Goal: Transaction & Acquisition: Purchase product/service

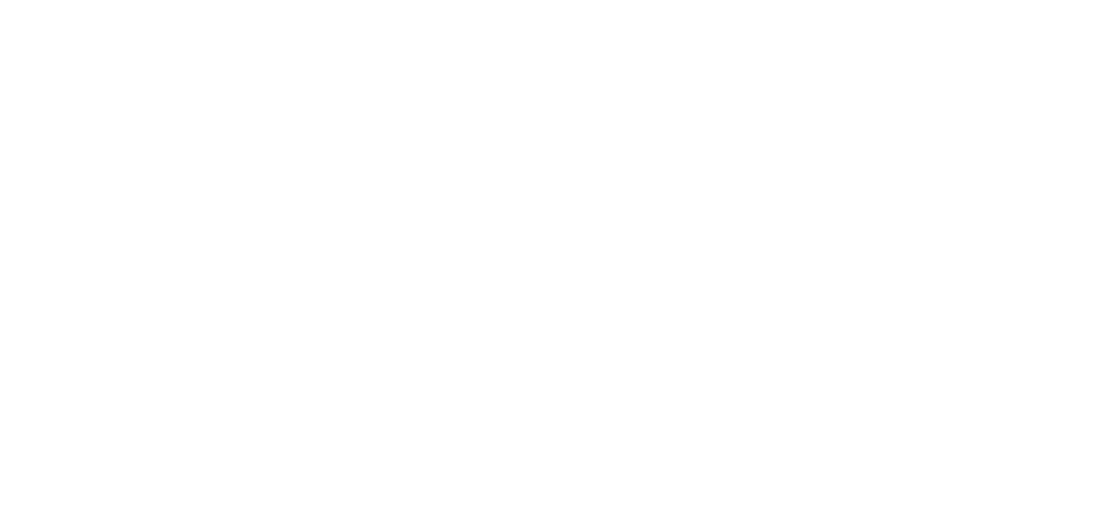
click at [804, 395] on div at bounding box center [547, 260] width 1095 height 520
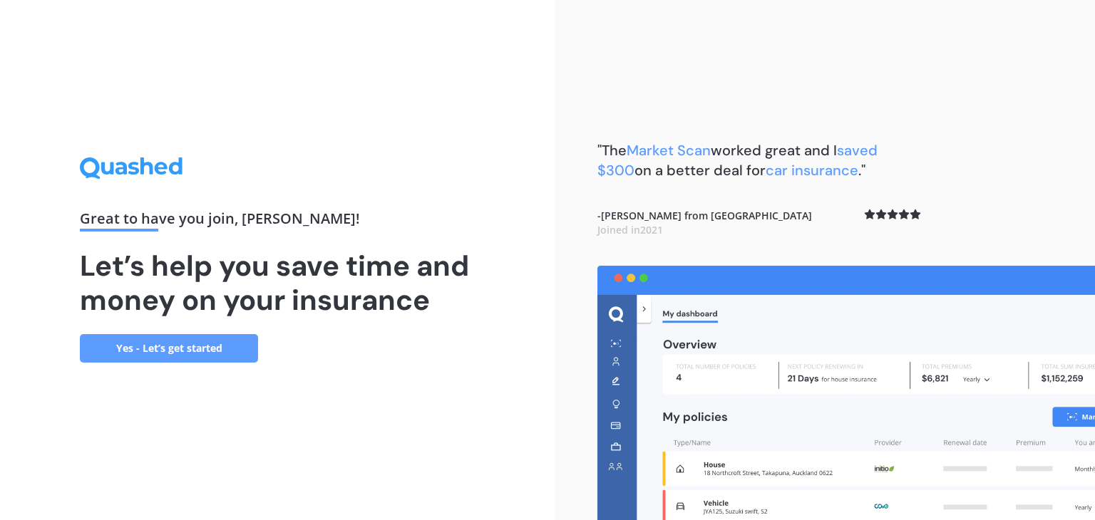
click at [237, 346] on link "Yes - Let’s get started" at bounding box center [169, 348] width 178 height 29
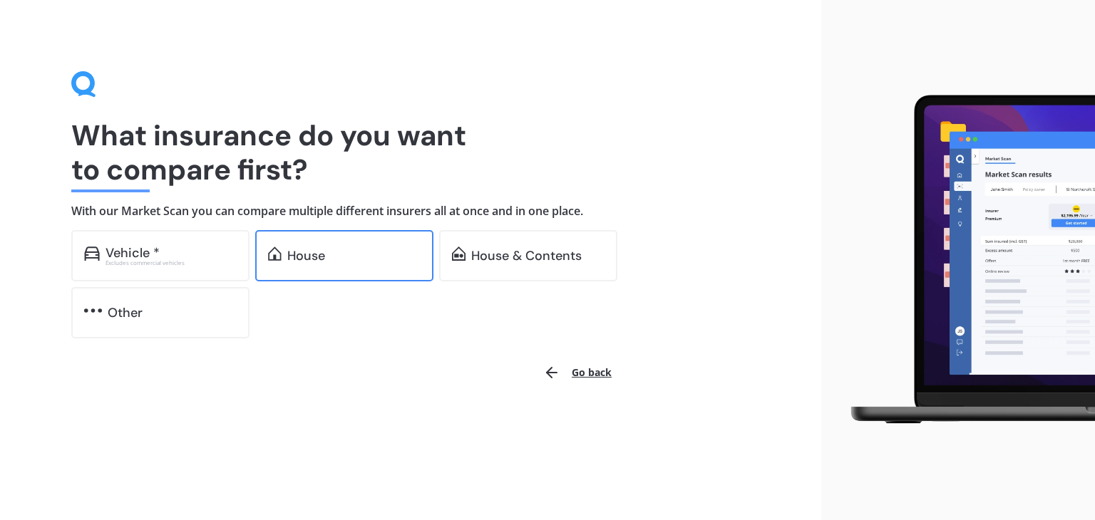
click at [326, 264] on div "House" at bounding box center [344, 255] width 178 height 51
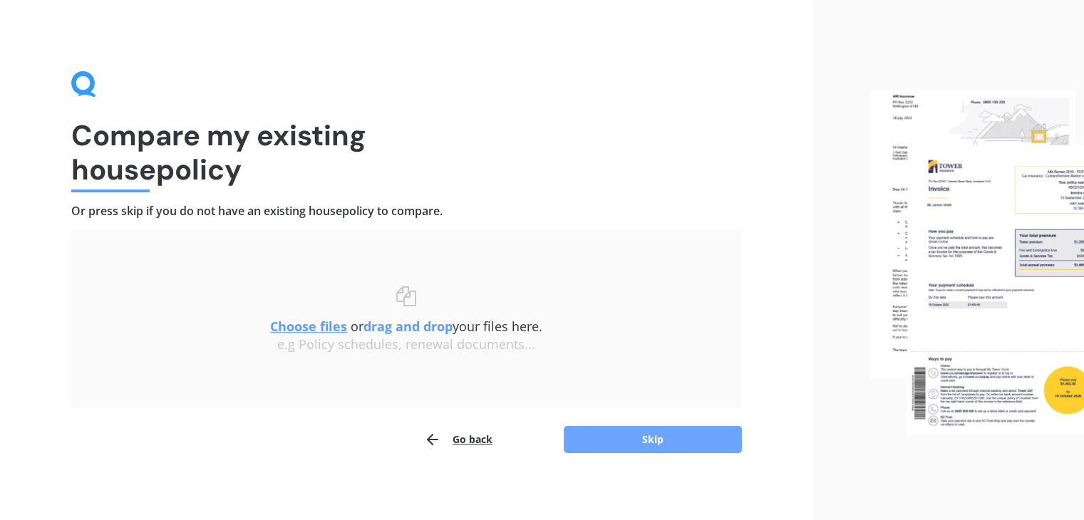
click at [624, 434] on button "Skip" at bounding box center [653, 439] width 178 height 27
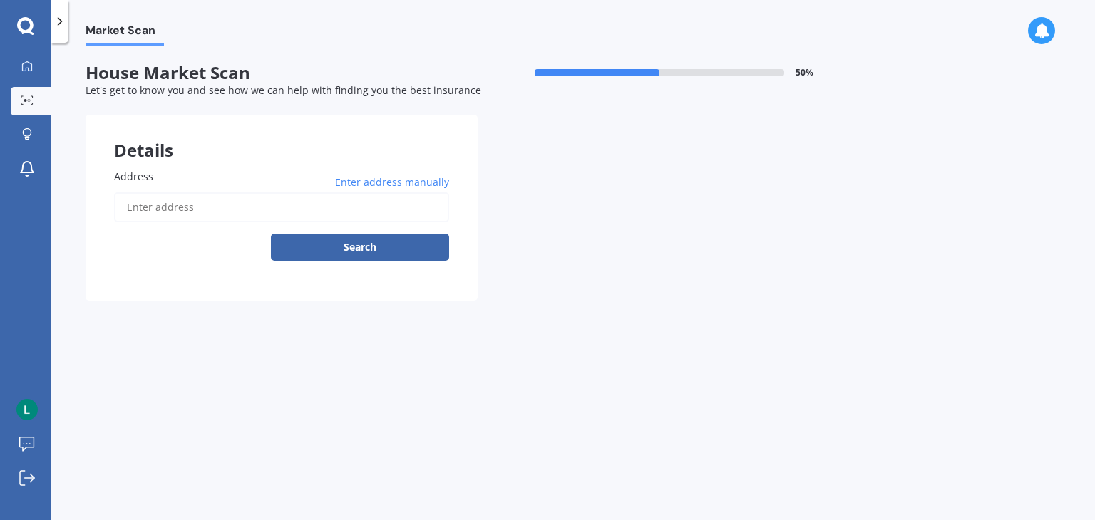
click at [411, 180] on span "Enter address manually" at bounding box center [392, 182] width 114 height 14
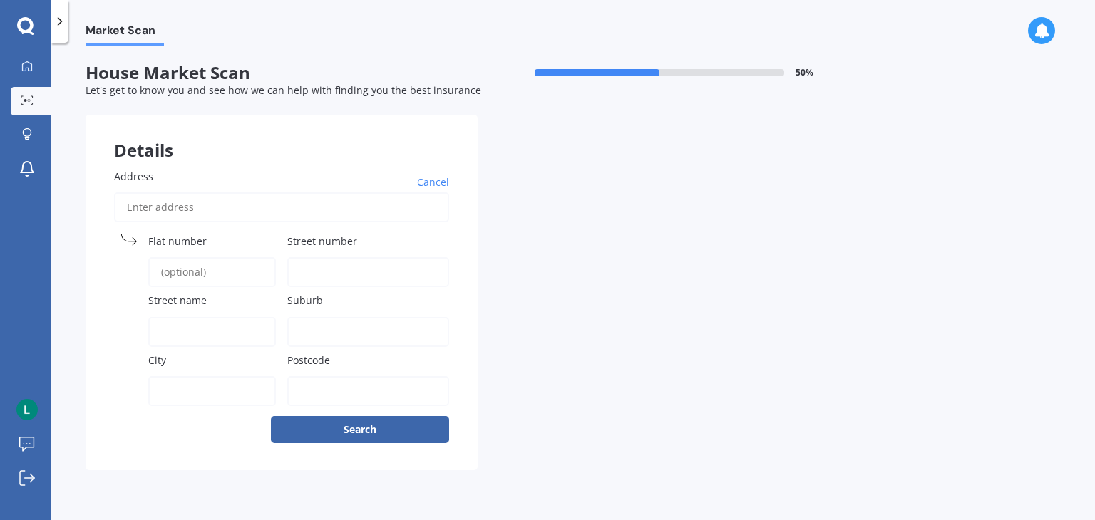
click at [411, 180] on label "Address" at bounding box center [278, 176] width 329 height 15
click at [411, 192] on input "Address" at bounding box center [281, 207] width 335 height 30
click at [297, 243] on span "Street number" at bounding box center [322, 242] width 70 height 14
click at [297, 257] on input "Street number" at bounding box center [368, 272] width 162 height 30
type input "19"
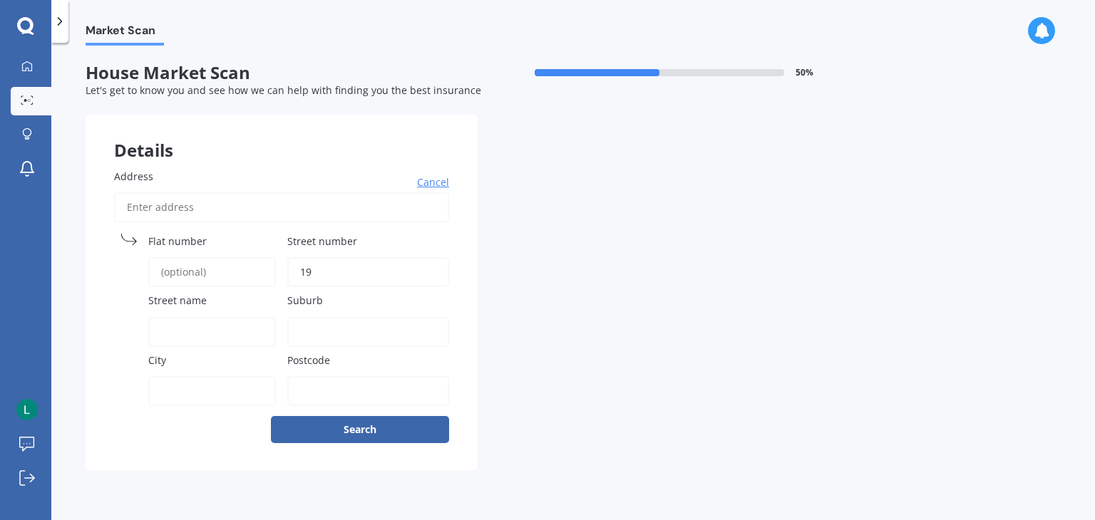
click at [179, 304] on span "Street name" at bounding box center [177, 301] width 58 height 14
click at [179, 317] on input "Street name" at bounding box center [212, 332] width 128 height 30
type input "[PERSON_NAME][GEOGRAPHIC_DATA]"
click at [188, 366] on label "City" at bounding box center [209, 360] width 122 height 15
click at [188, 376] on input "City" at bounding box center [212, 391] width 128 height 30
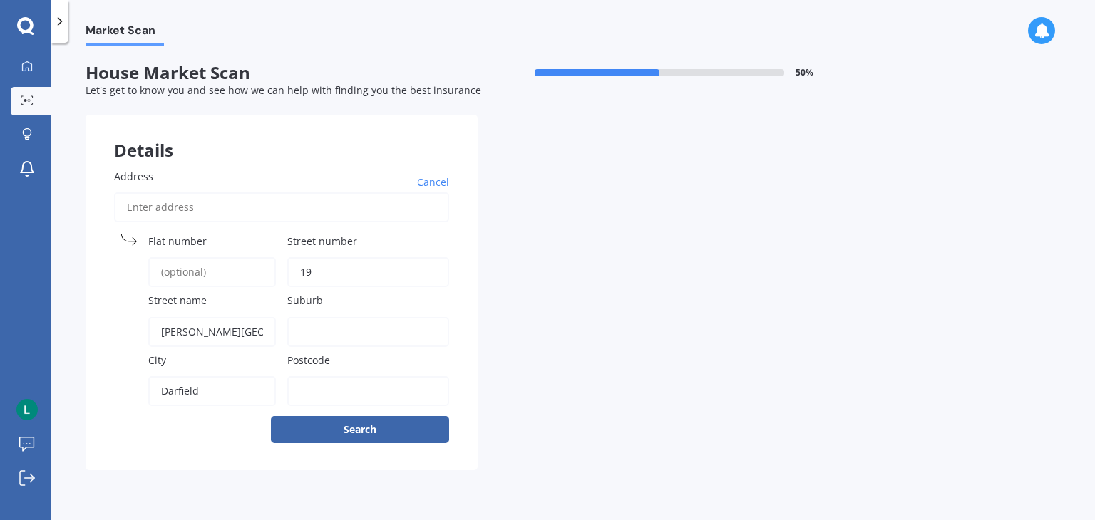
type input "Darfield"
click at [314, 389] on input "Postcode" at bounding box center [368, 391] width 162 height 30
type input "7510"
click at [322, 426] on button "Search" at bounding box center [360, 429] width 178 height 27
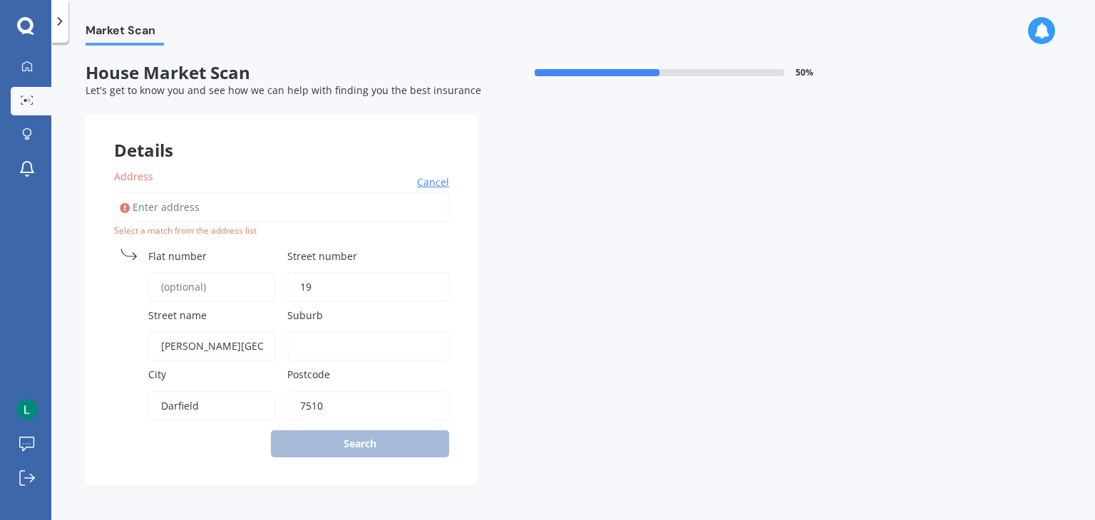
click at [163, 252] on span "Flat number" at bounding box center [177, 257] width 58 height 14
click at [163, 272] on input "Flat number" at bounding box center [212, 287] width 128 height 30
click at [336, 283] on input "19" at bounding box center [368, 287] width 162 height 30
click at [245, 346] on input "[PERSON_NAME][GEOGRAPHIC_DATA]" at bounding box center [212, 346] width 128 height 30
click at [325, 346] on input "Suburb" at bounding box center [368, 346] width 162 height 30
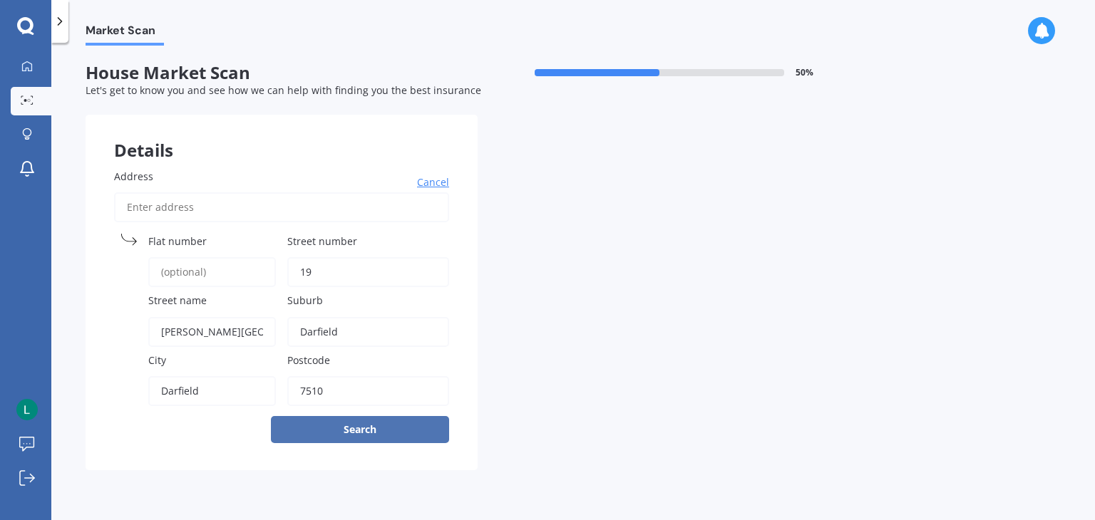
type input "Darfield"
click at [334, 428] on button "Search" at bounding box center [360, 429] width 178 height 27
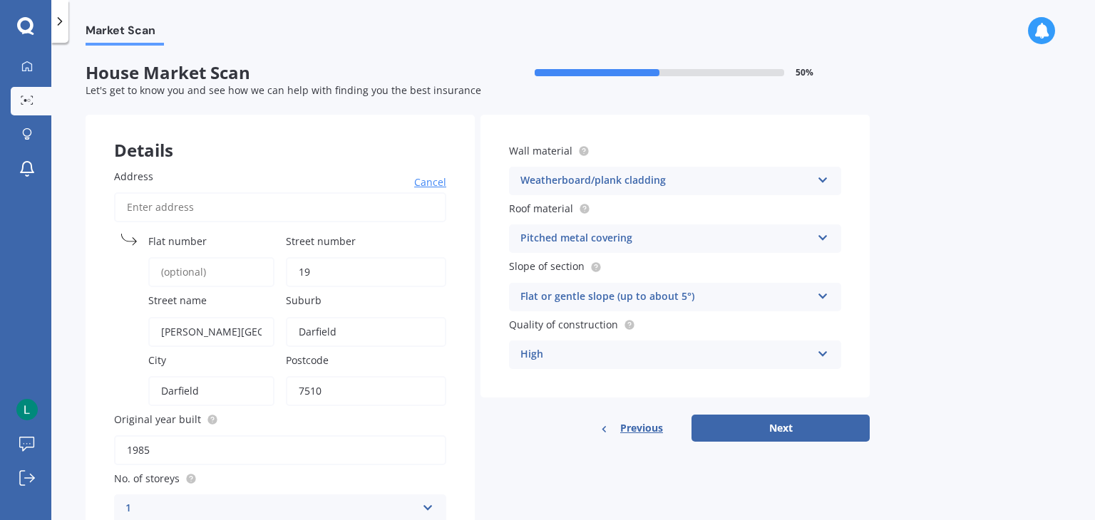
click at [824, 180] on icon at bounding box center [823, 178] width 12 height 10
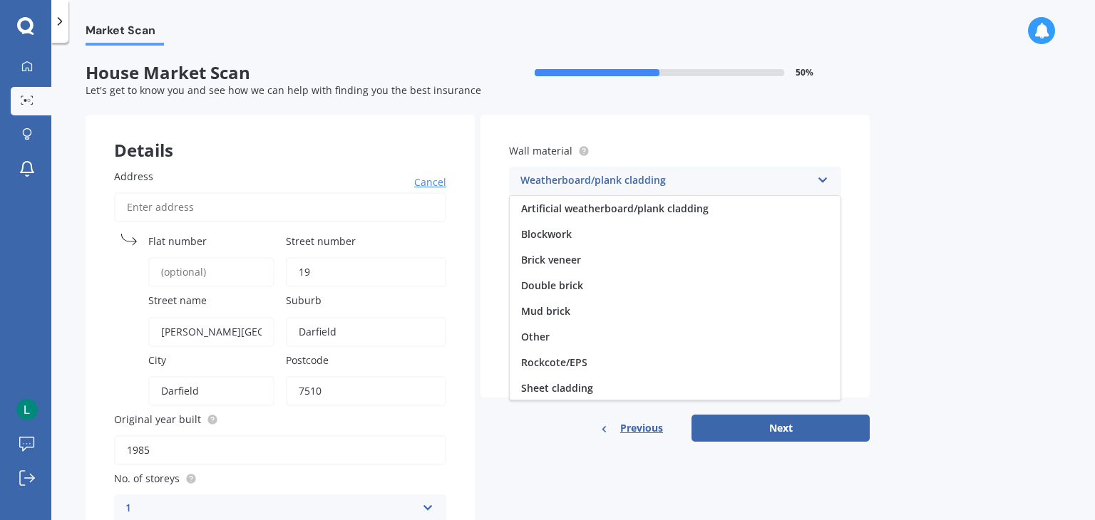
scroll to position [129, 0]
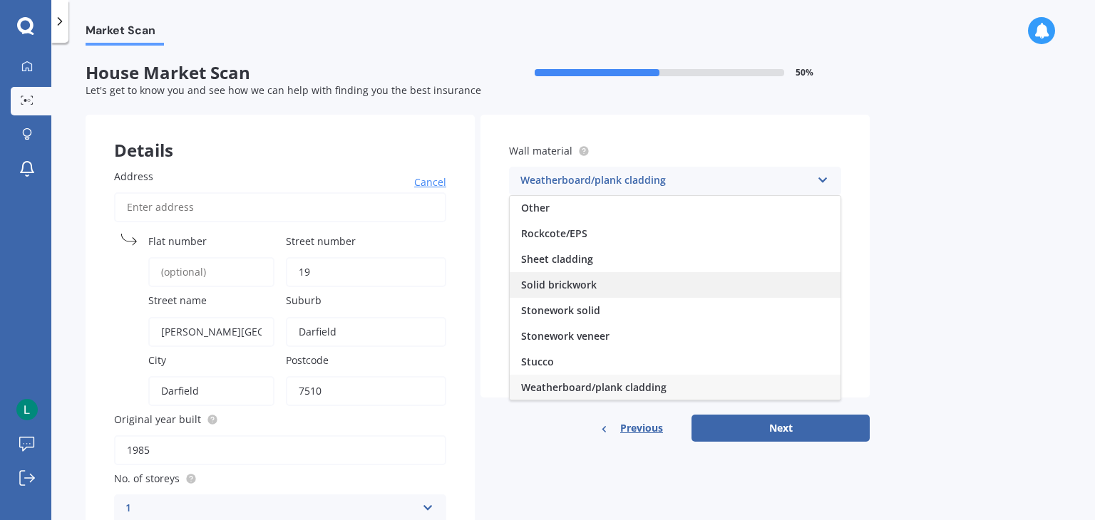
click at [616, 286] on div "Solid brickwork" at bounding box center [675, 285] width 331 height 26
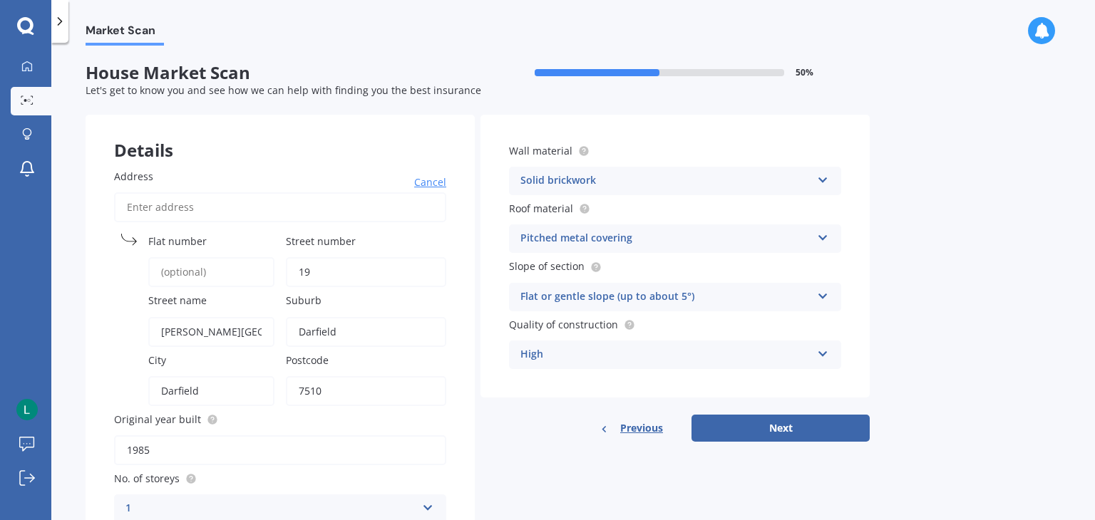
click at [823, 297] on icon at bounding box center [823, 294] width 12 height 10
click at [676, 322] on span "Flat or gentle slope (up to about 5°)" at bounding box center [608, 325] width 174 height 14
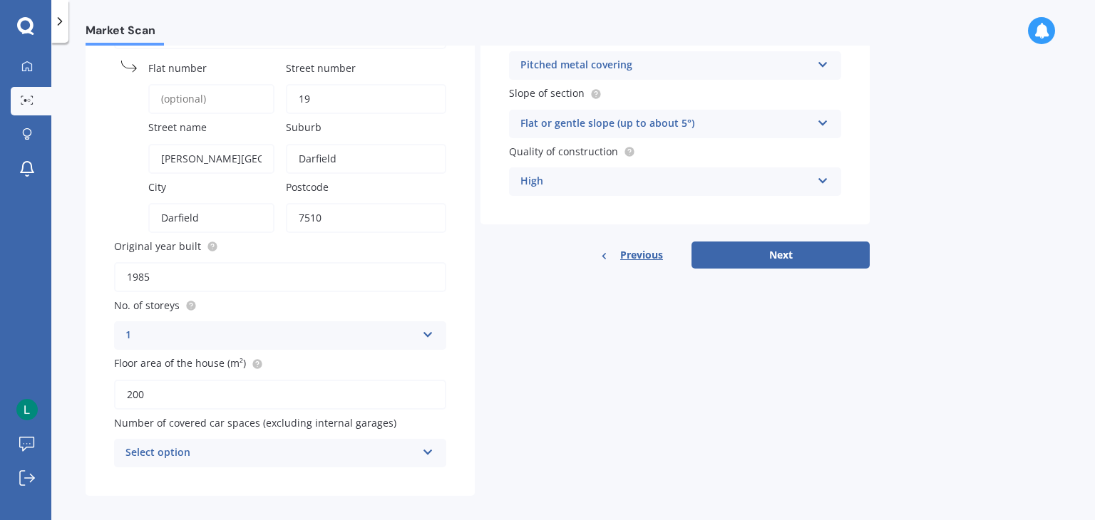
scroll to position [184, 0]
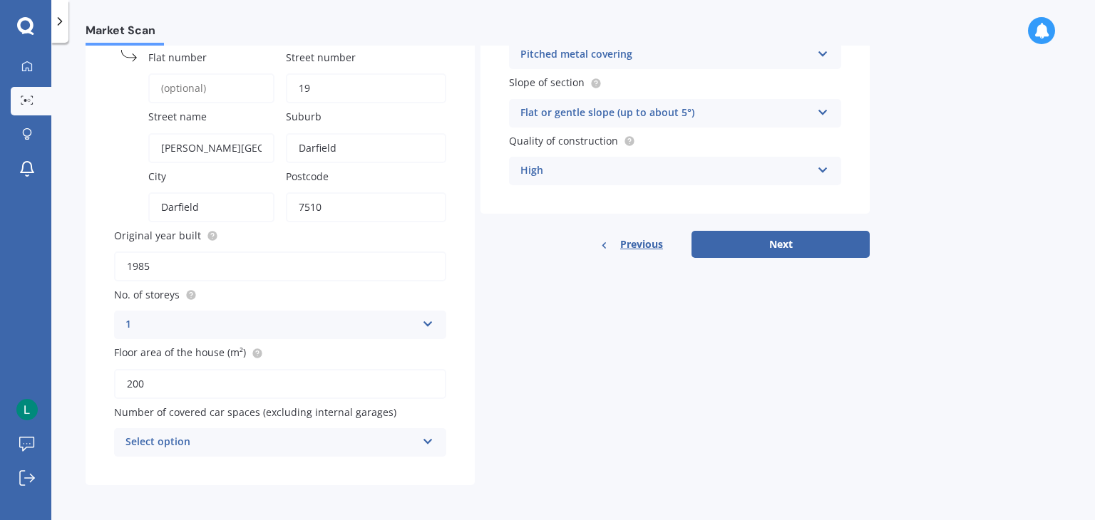
click at [426, 437] on icon at bounding box center [428, 439] width 12 height 10
click at [523, 440] on div "Details Address Cancel Search Flat number Street number [GEOGRAPHIC_DATA] name …" at bounding box center [478, 208] width 784 height 555
click at [433, 438] on icon at bounding box center [428, 439] width 12 height 10
click at [533, 457] on div "Details Address Cancel Search Flat number Street number [GEOGRAPHIC_DATA] name …" at bounding box center [478, 208] width 784 height 555
click at [761, 247] on button "Next" at bounding box center [780, 244] width 178 height 27
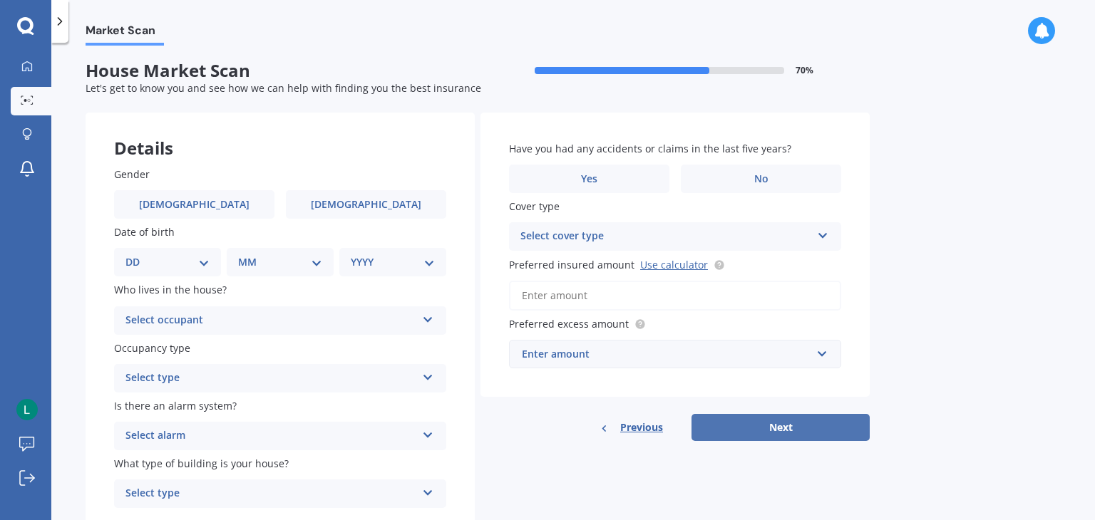
scroll to position [0, 0]
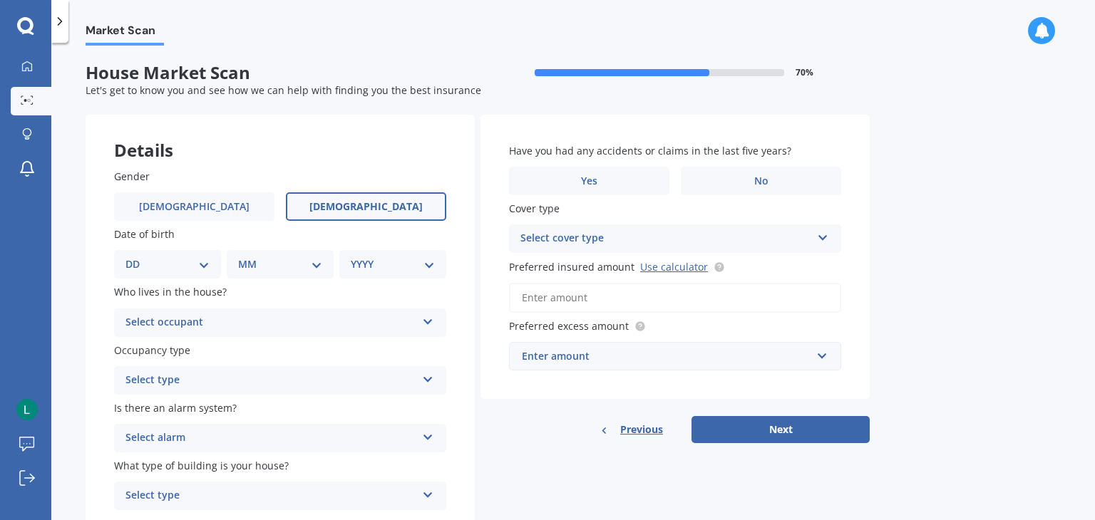
click at [385, 214] on label "[DEMOGRAPHIC_DATA]" at bounding box center [366, 206] width 160 height 29
click at [0, 0] on input "[DEMOGRAPHIC_DATA]" at bounding box center [0, 0] width 0 height 0
click at [208, 271] on select "DD 01 02 03 04 05 06 07 08 09 10 11 12 13 14 15 16 17 18 19 20 21 22 23 24 25 2…" at bounding box center [167, 265] width 84 height 16
select select "06"
click at [137, 257] on select "DD 01 02 03 04 05 06 07 08 09 10 11 12 13 14 15 16 17 18 19 20 21 22 23 24 25 2…" at bounding box center [167, 265] width 84 height 16
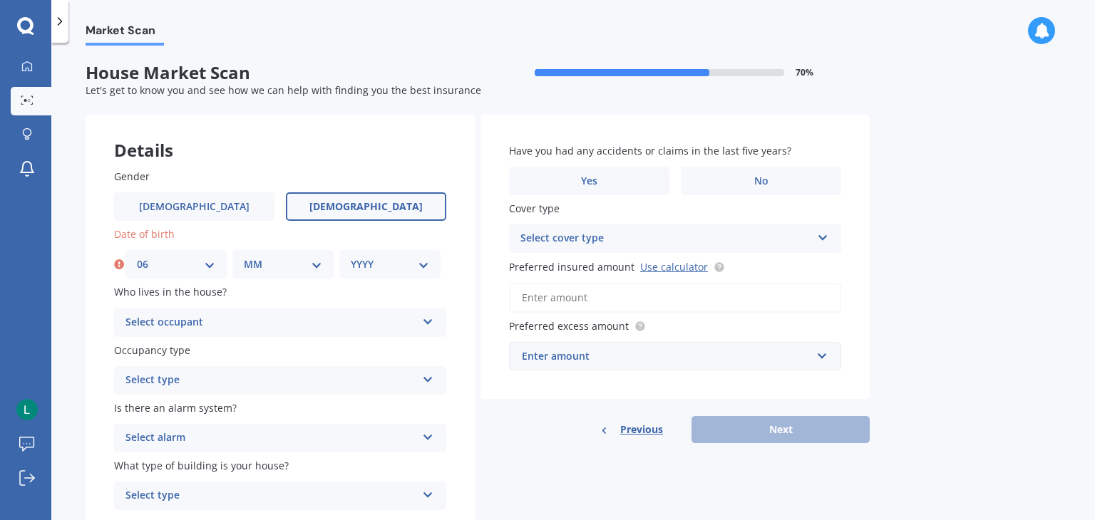
click at [319, 264] on select "MM 01 02 03 04 05 06 07 08 09 10 11 12" at bounding box center [283, 265] width 78 height 16
select select "04"
click at [244, 257] on select "MM 01 02 03 04 05 06 07 08 09 10 11 12" at bounding box center [283, 265] width 78 height 16
click at [424, 267] on select "YYYY 2009 2008 2007 2006 2005 2004 2003 2002 2001 2000 1999 1998 1997 1996 1995…" at bounding box center [390, 265] width 78 height 16
select select "1978"
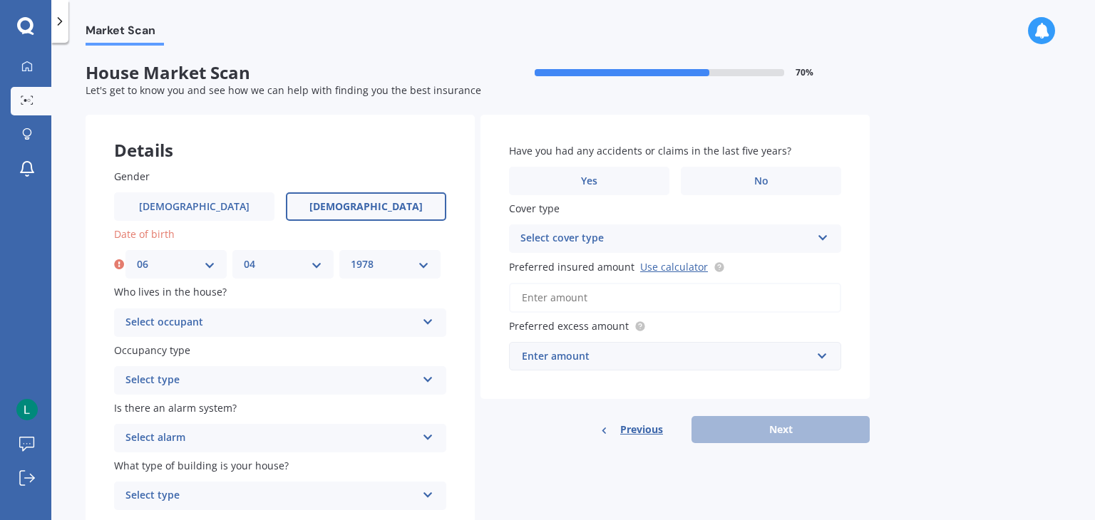
click at [351, 257] on select "YYYY 2009 2008 2007 2006 2005 2004 2003 2002 2001 2000 1999 1998 1997 1996 1995…" at bounding box center [390, 265] width 78 height 16
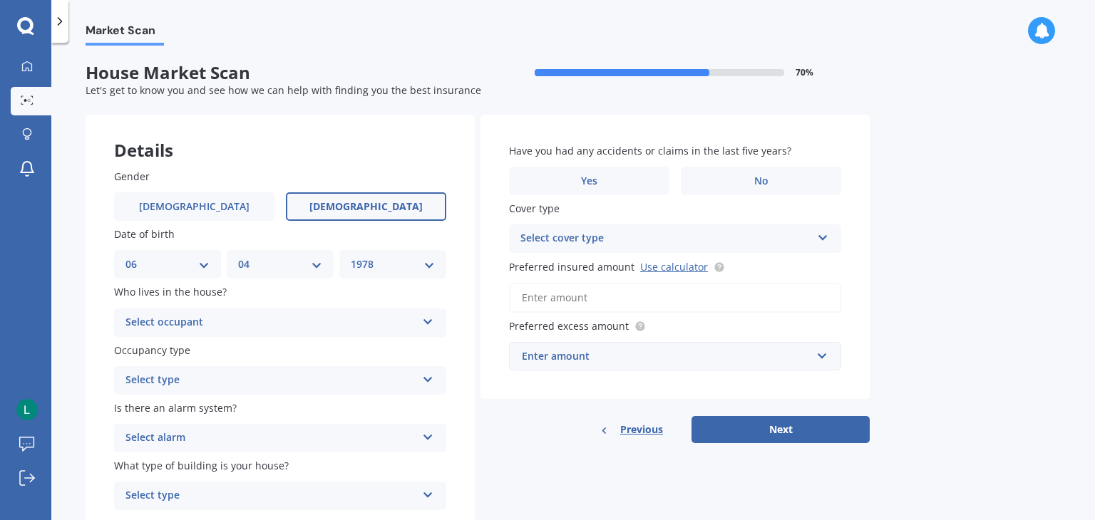
click at [427, 320] on icon at bounding box center [428, 319] width 12 height 10
click at [413, 348] on div "Owner" at bounding box center [280, 351] width 331 height 26
click at [431, 380] on icon at bounding box center [428, 377] width 12 height 10
click at [182, 409] on div "Permanent" at bounding box center [280, 409] width 331 height 26
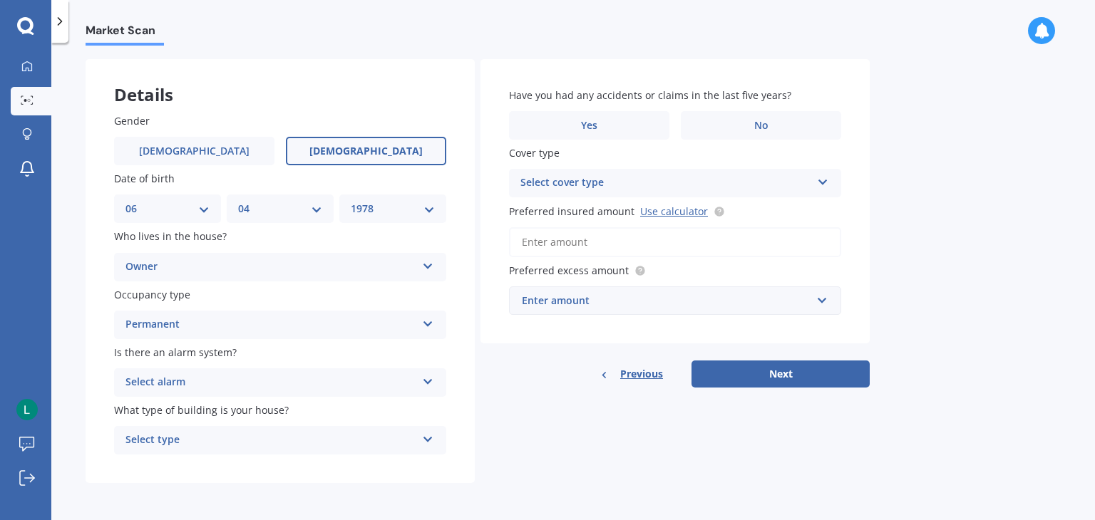
click at [426, 380] on icon at bounding box center [428, 379] width 12 height 10
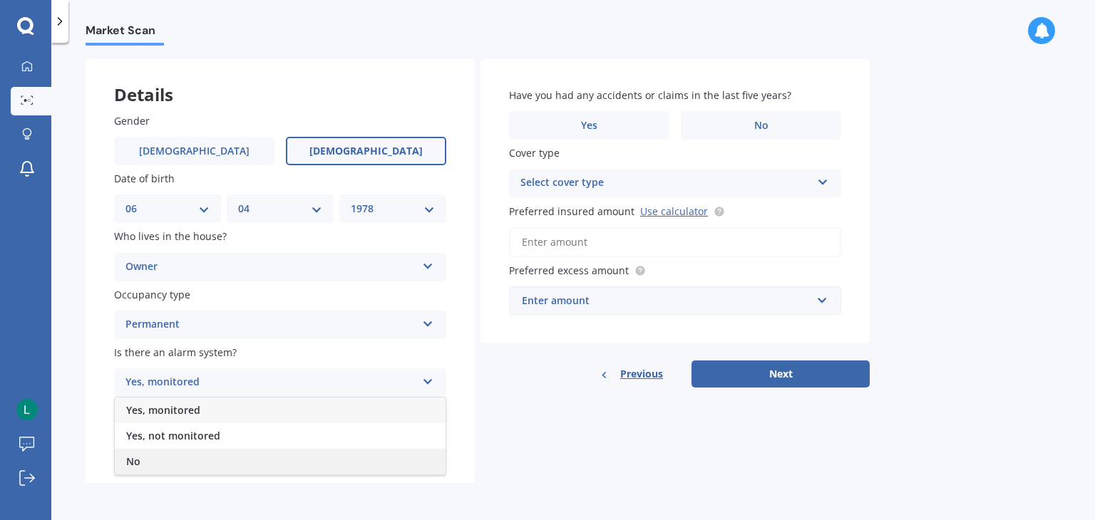
click at [385, 470] on div "No" at bounding box center [280, 462] width 331 height 26
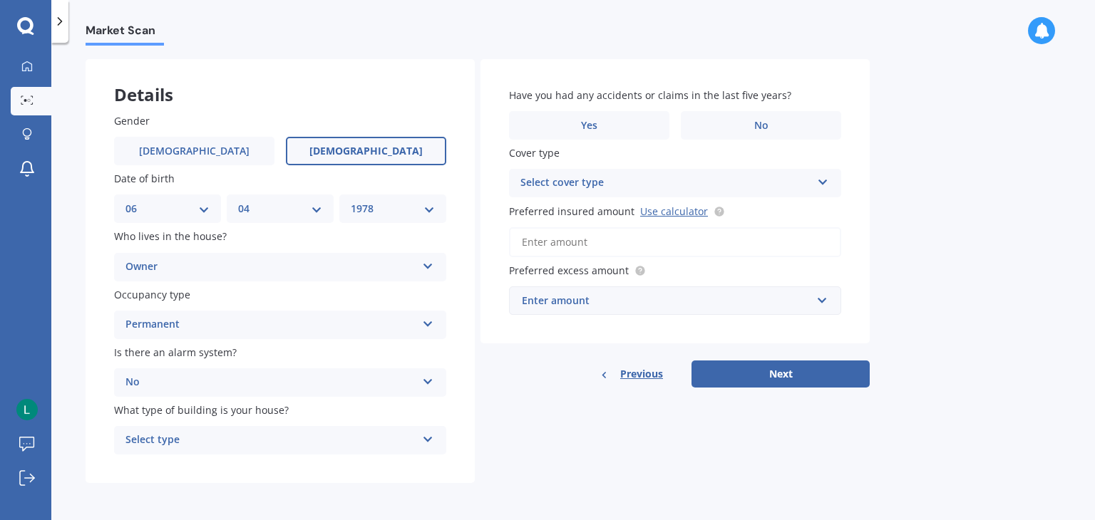
click at [423, 439] on icon at bounding box center [428, 437] width 12 height 10
click at [335, 359] on div "Freestanding" at bounding box center [280, 362] width 331 height 26
click at [646, 120] on label "Yes" at bounding box center [589, 125] width 160 height 29
click at [0, 0] on input "Yes" at bounding box center [0, 0] width 0 height 0
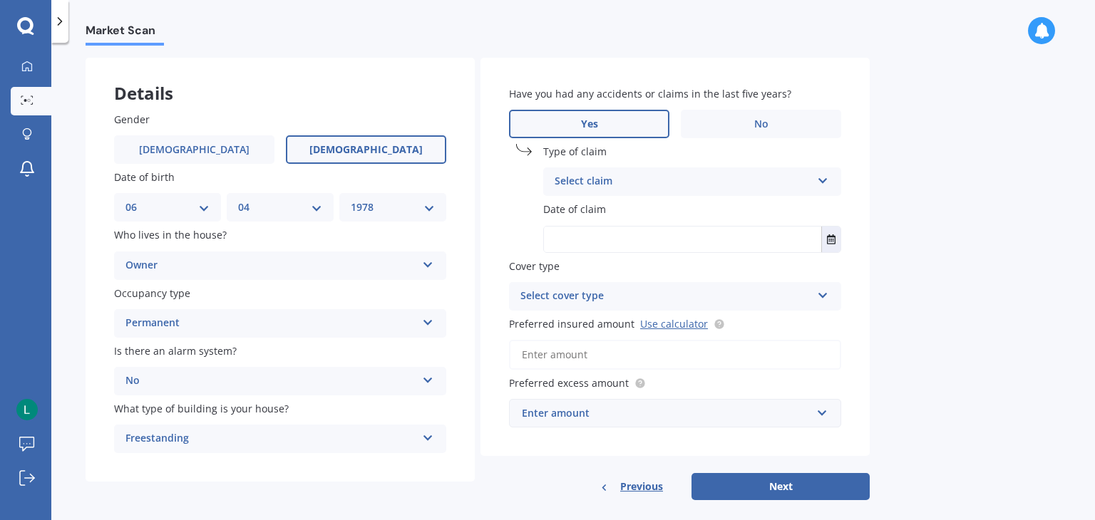
click at [796, 139] on div "Have you had any accidents or claims in the last five years? Yes No Type of cla…" at bounding box center [674, 257] width 389 height 399
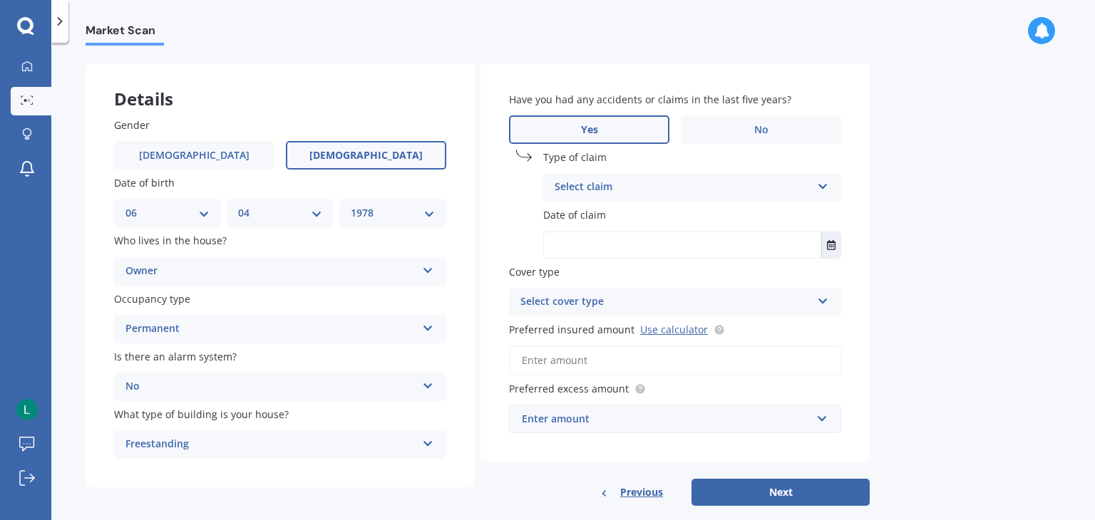
scroll to position [0, 0]
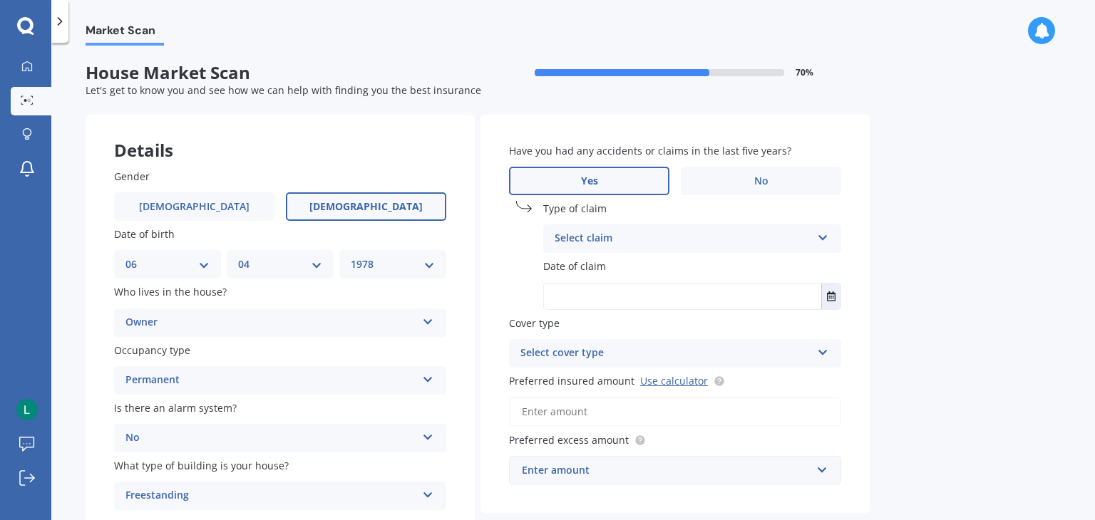
click at [823, 240] on icon at bounding box center [823, 235] width 12 height 10
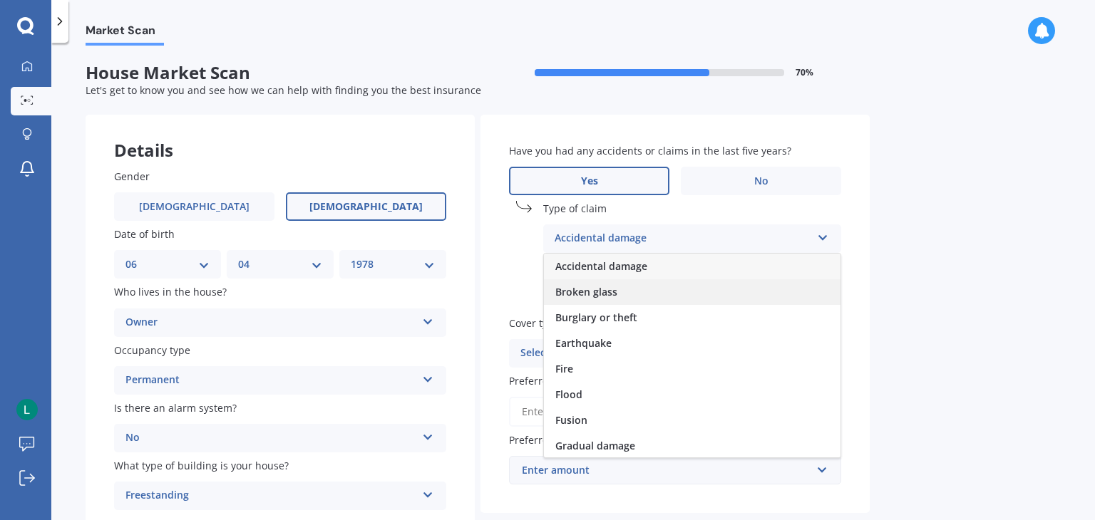
click at [612, 289] on span "Broken glass" at bounding box center [586, 292] width 62 height 14
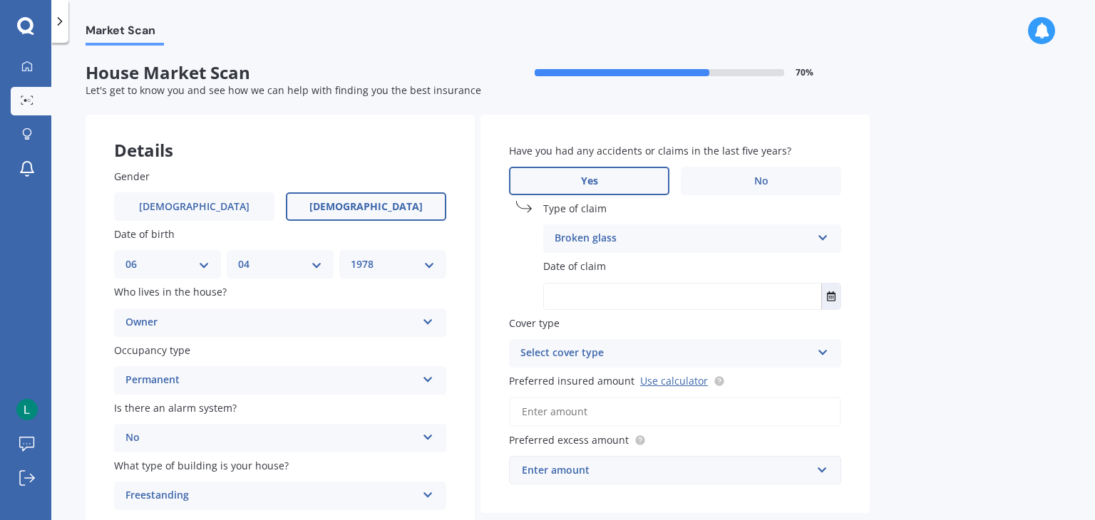
click at [591, 293] on input "text" at bounding box center [682, 297] width 277 height 26
type input "[DATE]"
click at [825, 351] on icon at bounding box center [823, 350] width 12 height 10
click at [726, 387] on div "High" at bounding box center [675, 382] width 331 height 26
click at [704, 416] on input "Preferred insured amount Use calculator" at bounding box center [675, 412] width 332 height 30
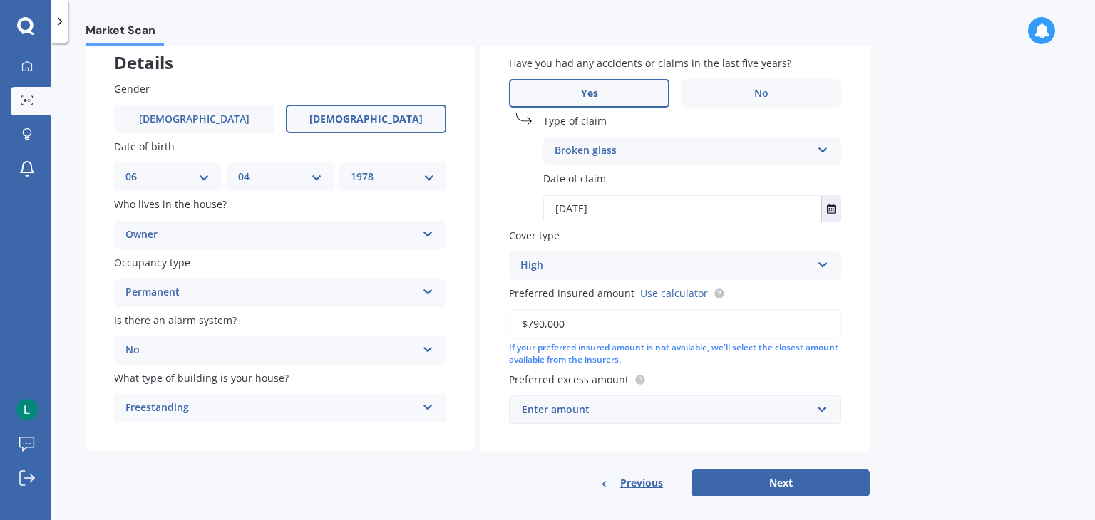
scroll to position [94, 0]
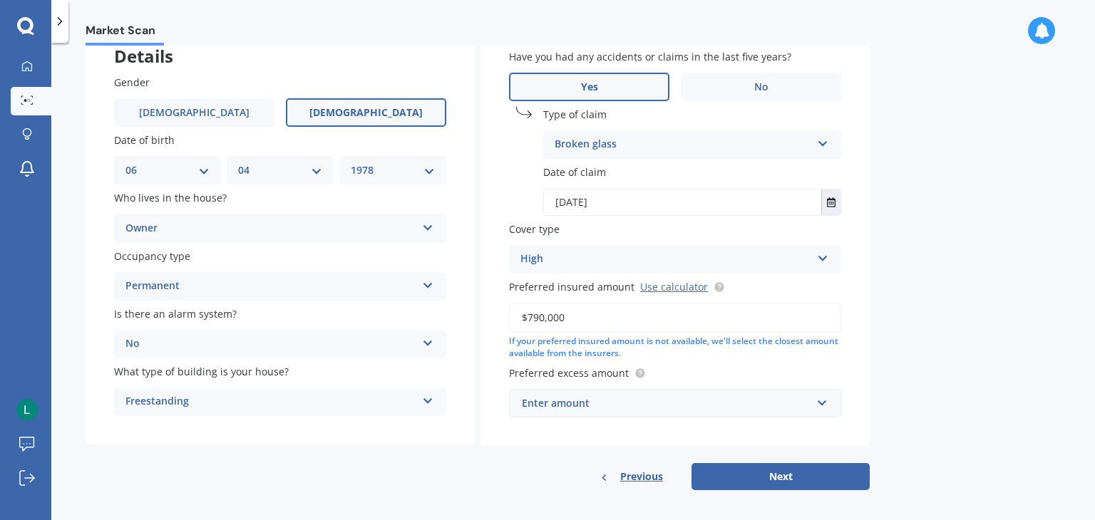
type input "$790,000"
click at [821, 401] on input "text" at bounding box center [669, 403] width 319 height 27
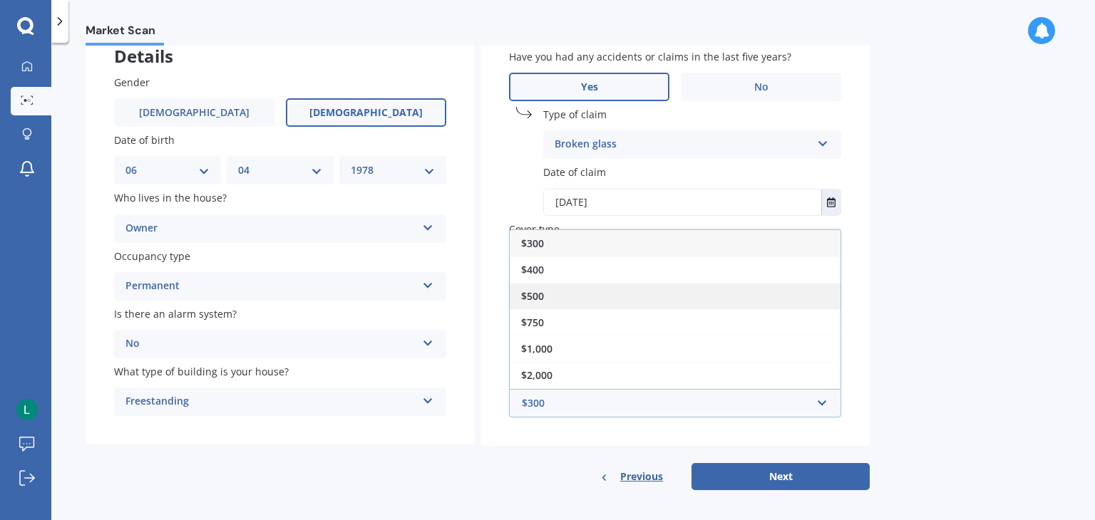
click at [615, 302] on div "$500" at bounding box center [675, 296] width 331 height 26
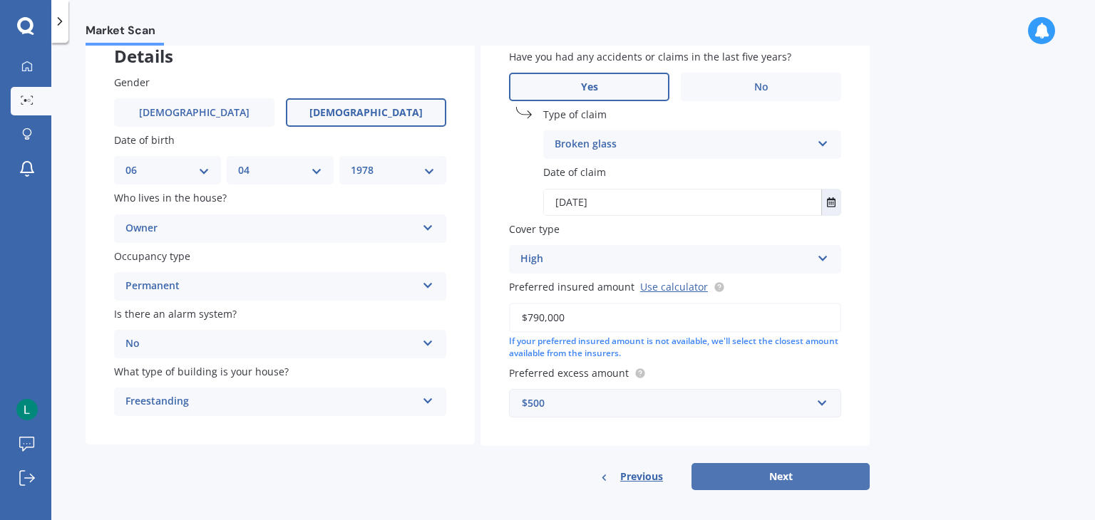
click at [764, 475] on button "Next" at bounding box center [780, 476] width 178 height 27
select select "06"
select select "04"
select select "1978"
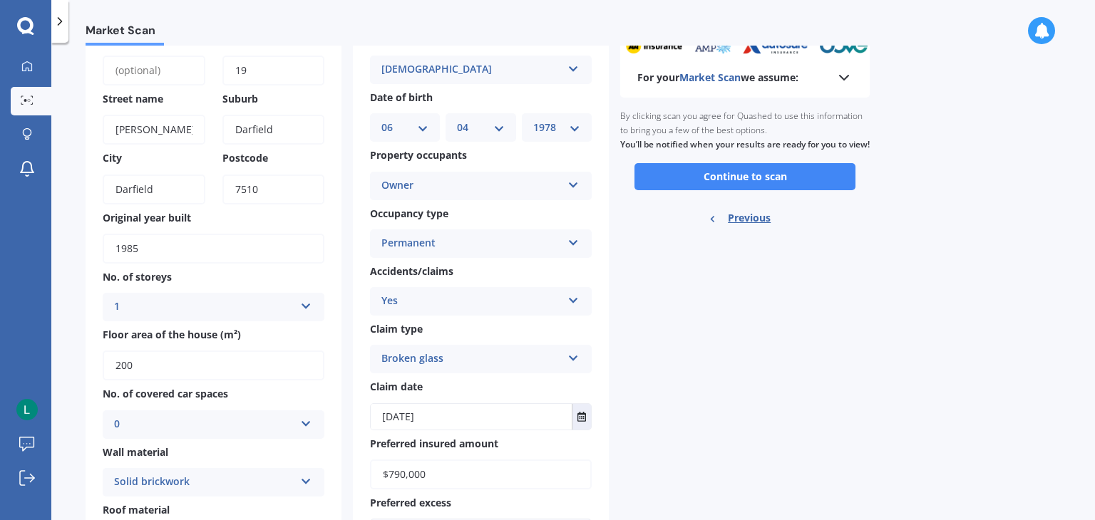
scroll to position [0, 0]
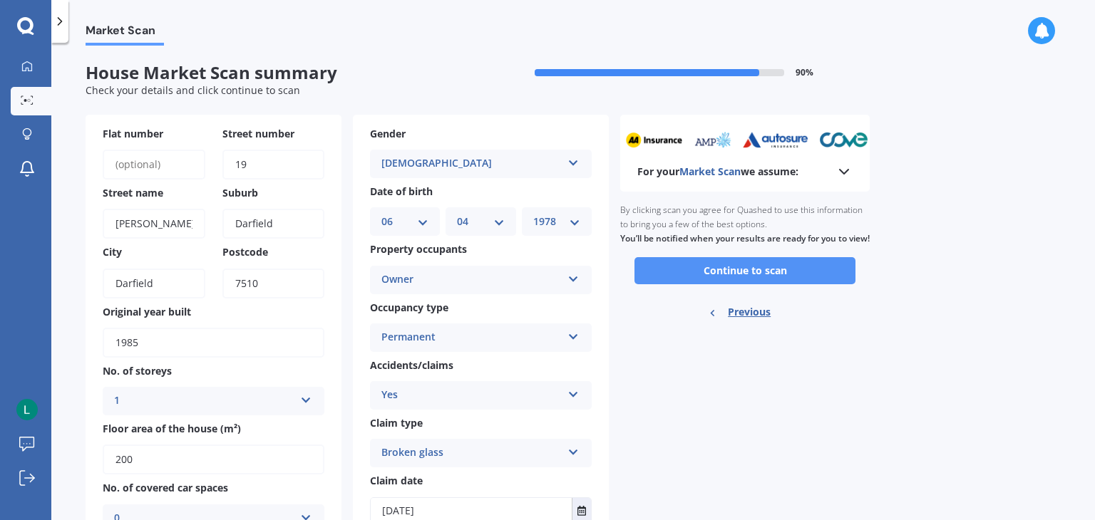
click at [703, 281] on button "Continue to scan" at bounding box center [744, 270] width 221 height 27
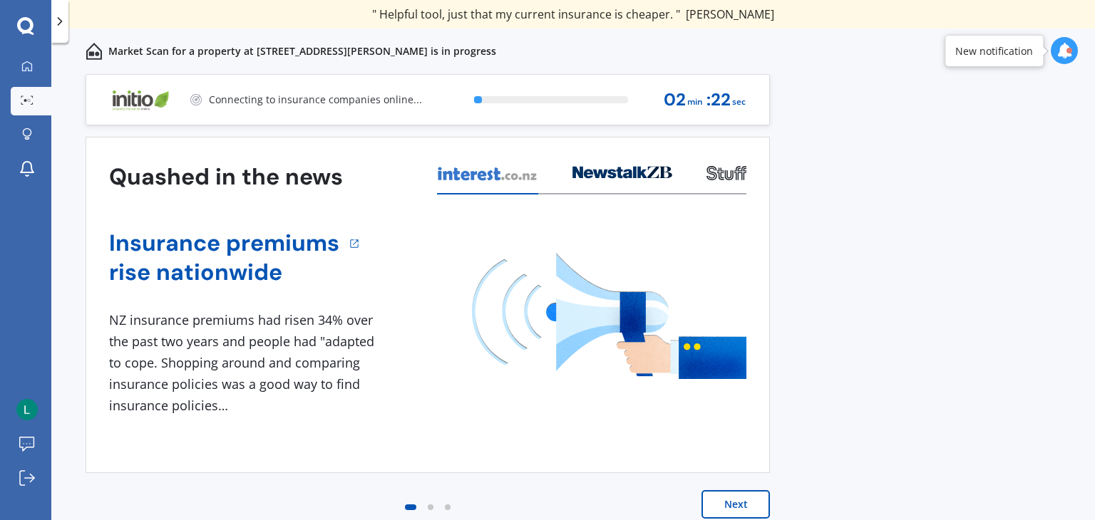
click at [736, 508] on button "Next" at bounding box center [735, 504] width 68 height 29
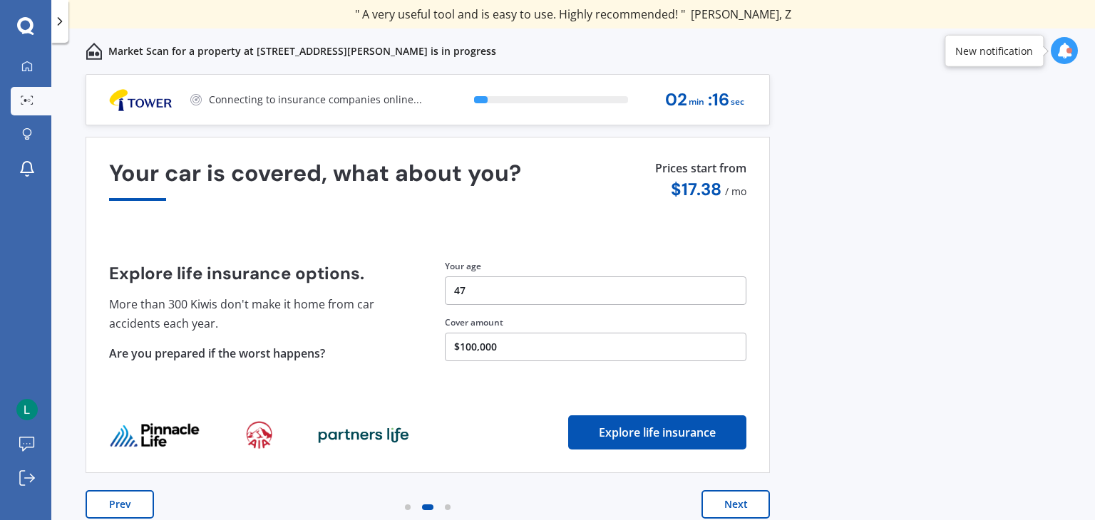
click at [736, 508] on button "Next" at bounding box center [735, 504] width 68 height 29
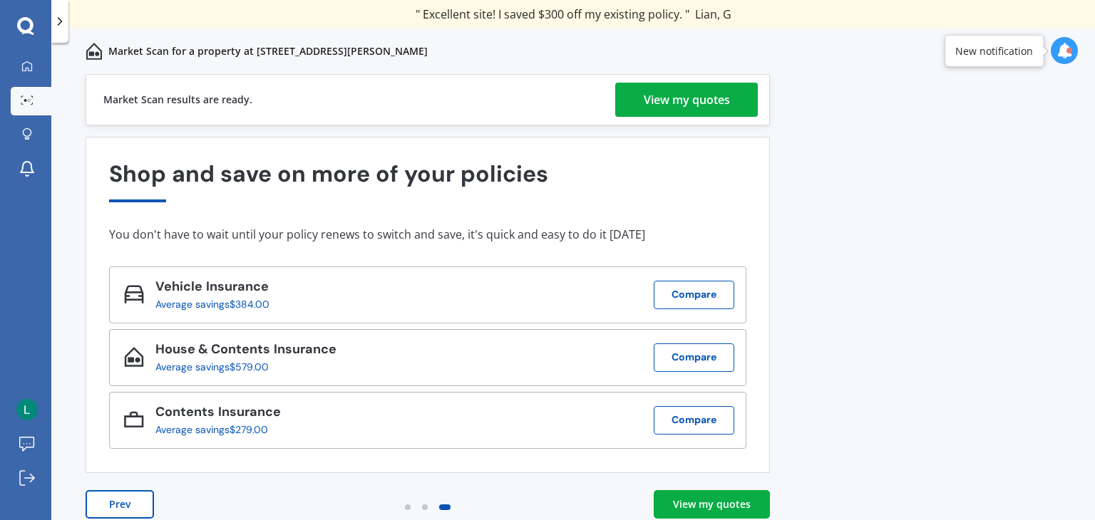
click at [724, 94] on div "View my quotes" at bounding box center [687, 100] width 86 height 34
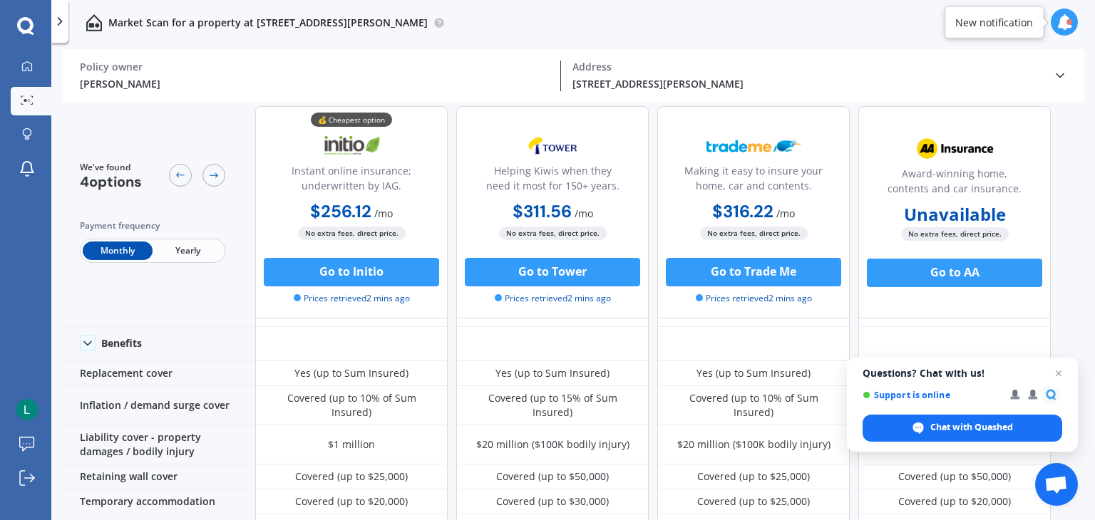
scroll to position [53, 0]
click at [356, 272] on button "Go to Initio" at bounding box center [351, 272] width 175 height 29
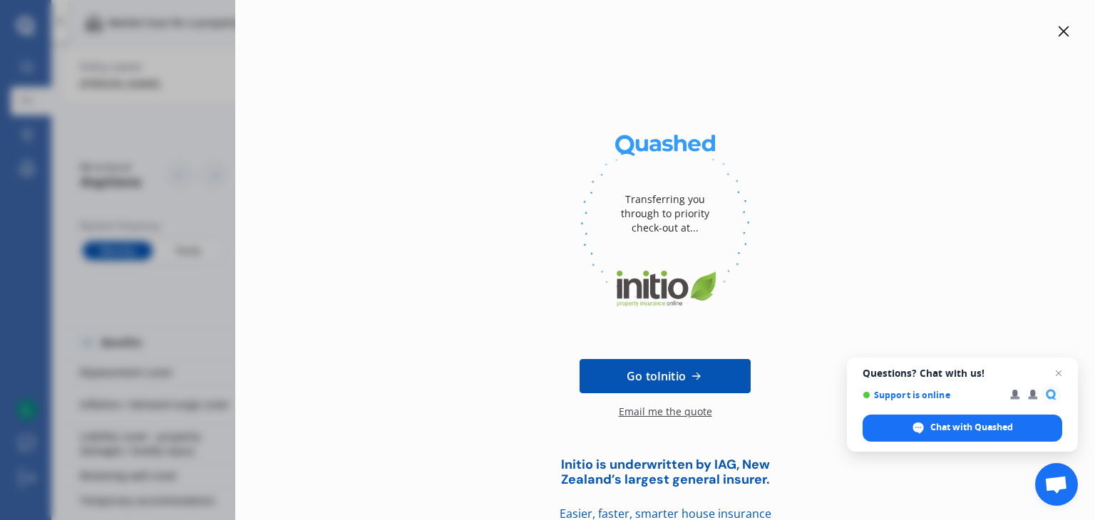
scroll to position [26, 0]
